Goal: Obtain resource: Obtain resource

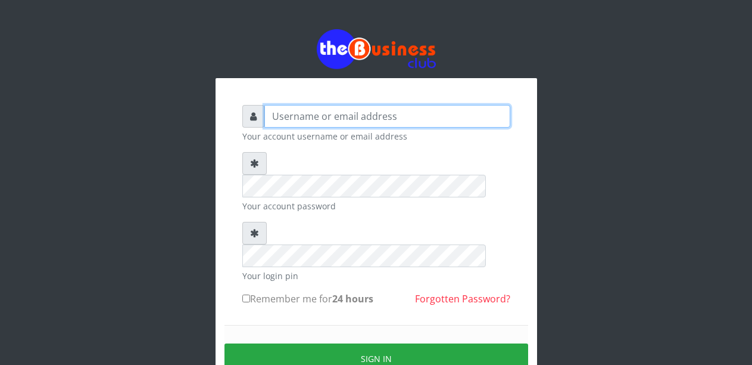
click at [316, 117] on input "text" at bounding box center [388, 116] width 246 height 23
type input "Malamsidi3030"
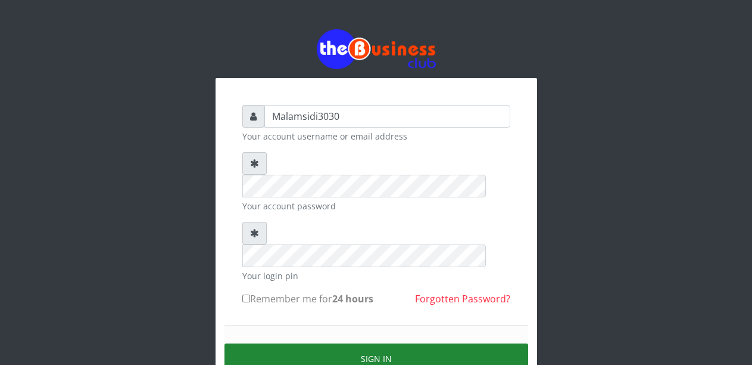
click at [369, 343] on button "Sign in" at bounding box center [377, 358] width 304 height 30
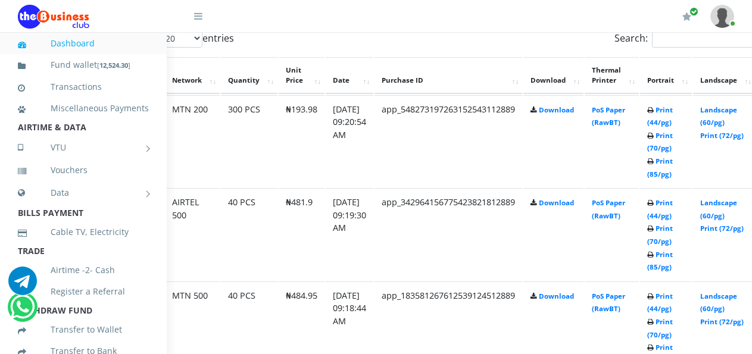
scroll to position [658, 74]
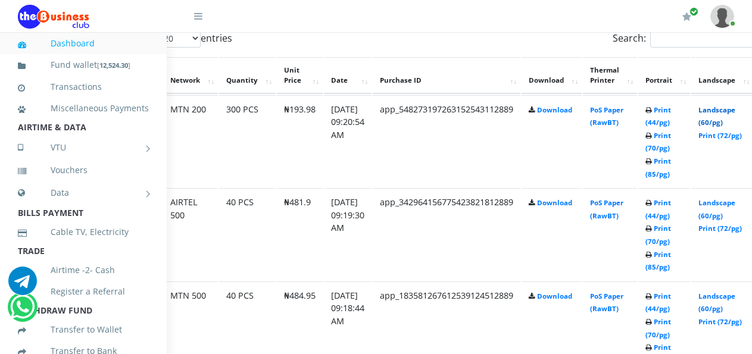
click at [724, 113] on link "Landscape (60/pg)" at bounding box center [717, 116] width 37 height 22
click at [668, 294] on link "Print (44/pg)" at bounding box center [659, 303] width 26 height 22
click at [670, 206] on link "Print (44/pg)" at bounding box center [659, 209] width 26 height 22
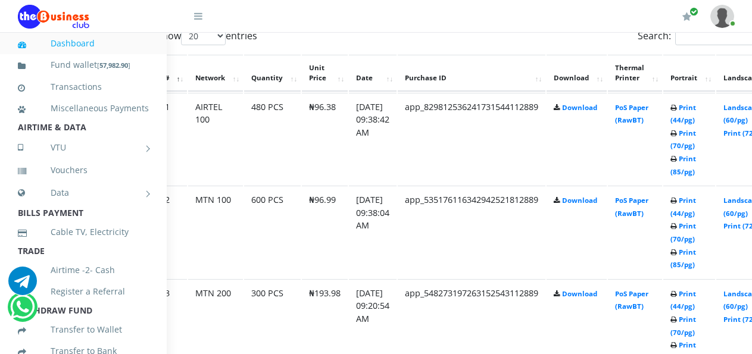
scroll to position [661, 76]
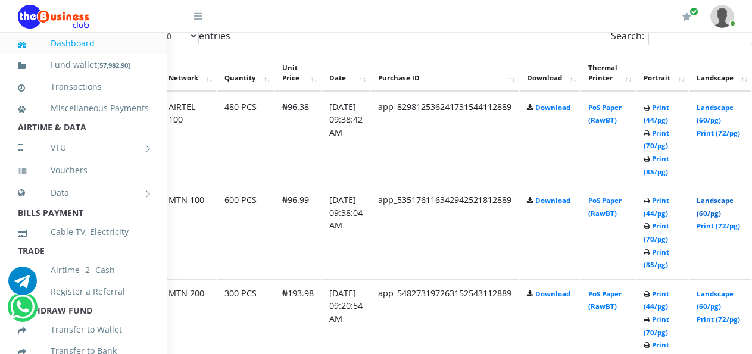
click at [720, 204] on link "Landscape (60/pg)" at bounding box center [715, 207] width 37 height 22
click at [724, 111] on link "Landscape (60/pg)" at bounding box center [715, 114] width 37 height 22
